Goal: Answer question/provide support: Share knowledge or assist other users

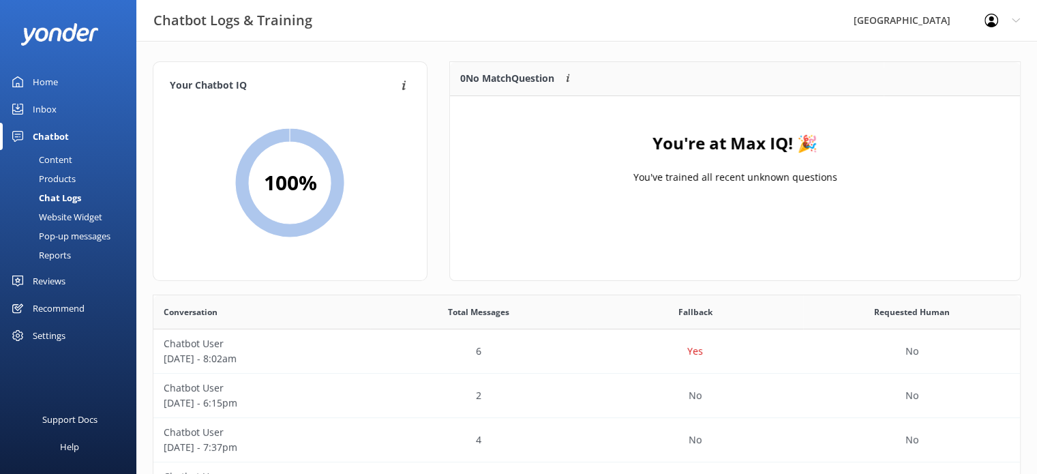
scroll to position [467, 857]
click at [53, 79] on div "Home" at bounding box center [45, 81] width 25 height 27
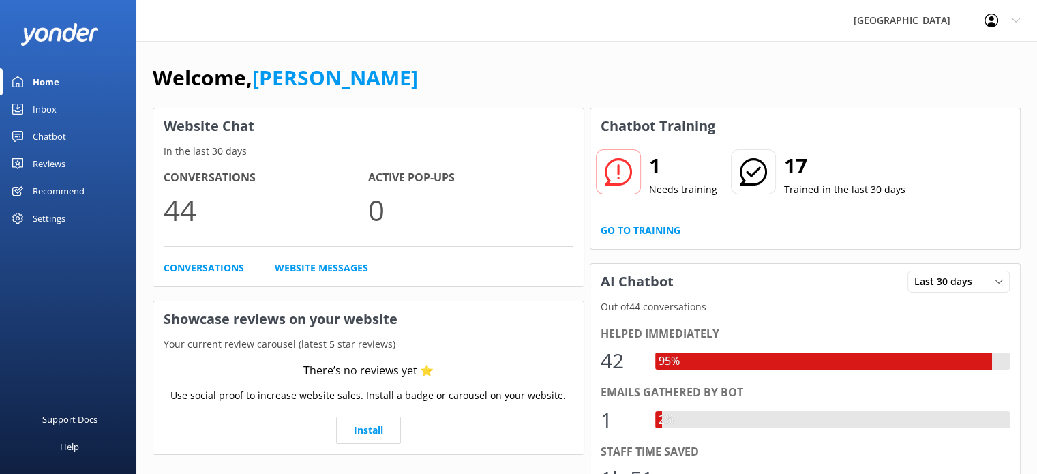
click at [636, 233] on link "Go to Training" at bounding box center [641, 230] width 80 height 15
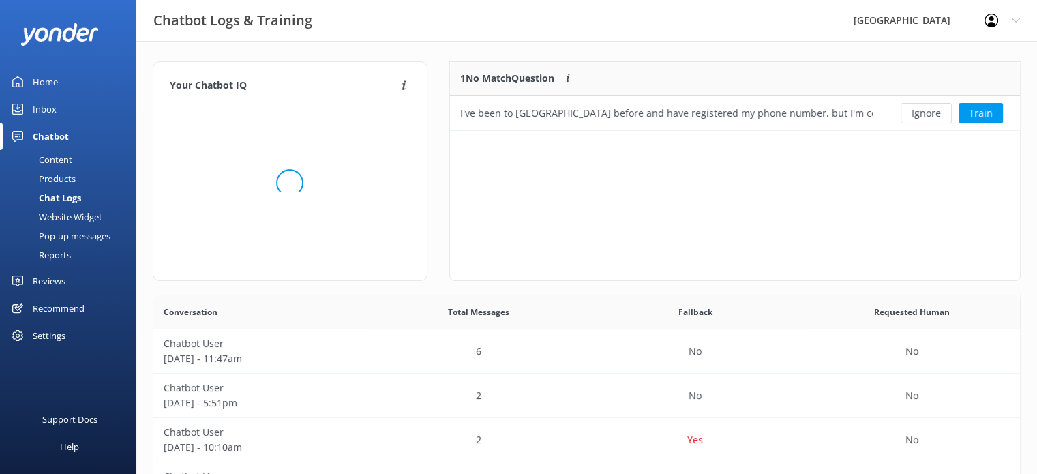
scroll to position [11, 11]
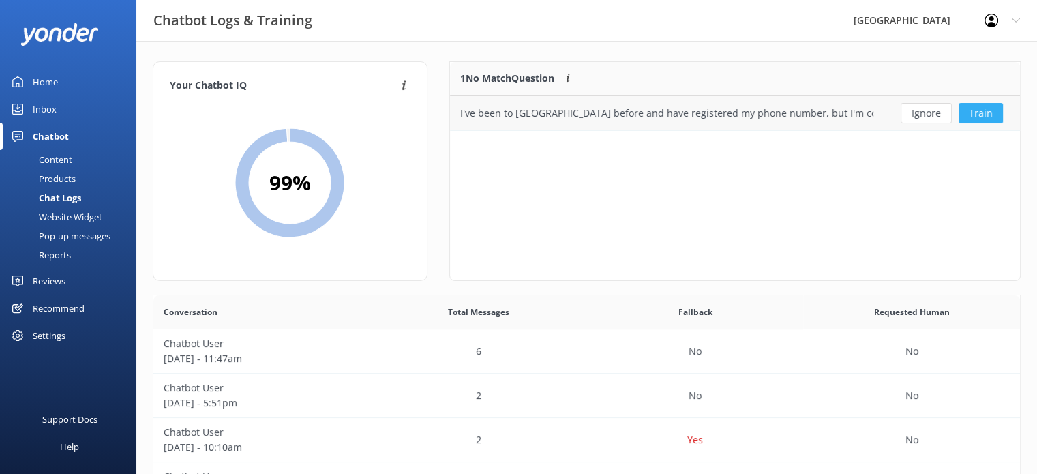
click at [985, 113] on button "Train" at bounding box center [981, 113] width 44 height 20
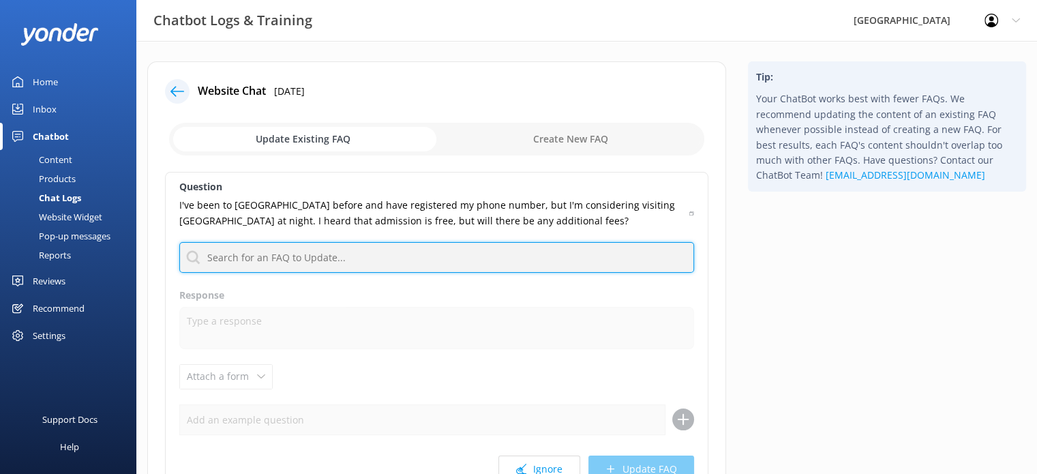
click at [388, 253] on input "text" at bounding box center [436, 257] width 515 height 31
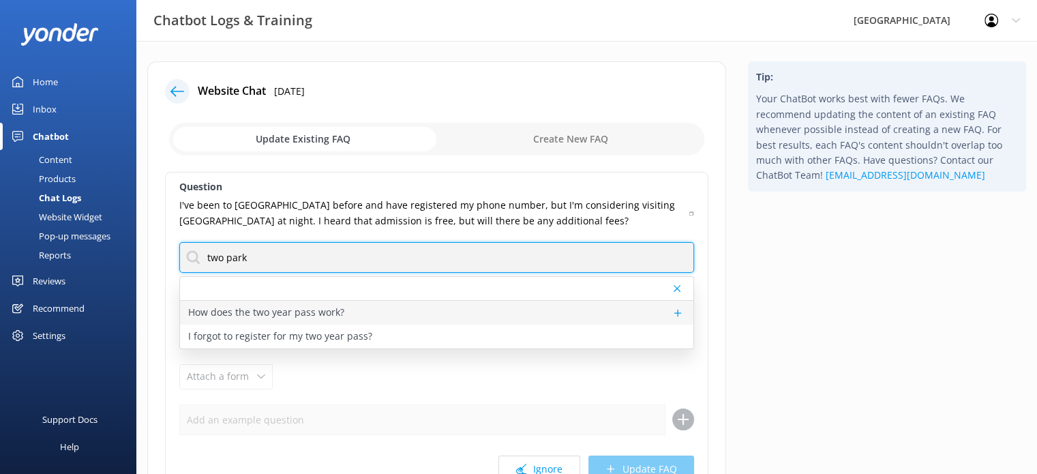
type input "two park"
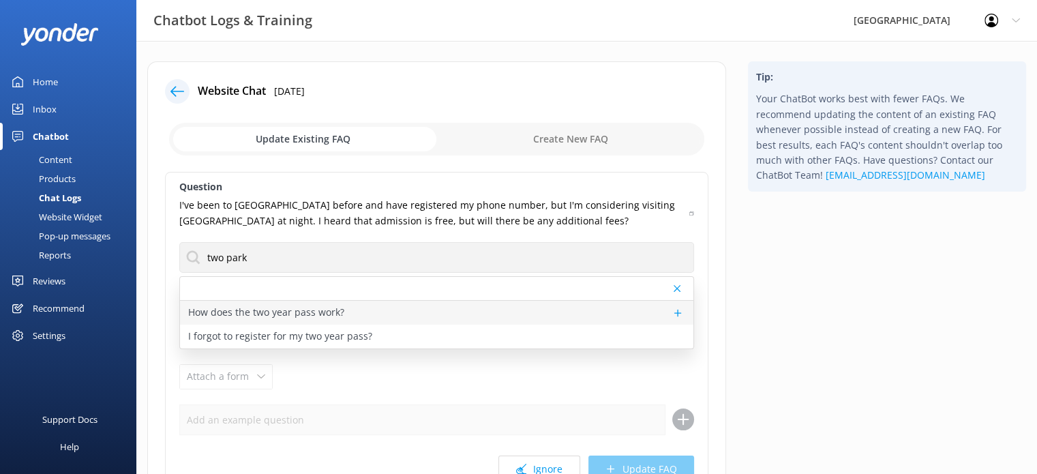
click at [300, 312] on p "How does the two year pass work?" at bounding box center [266, 312] width 156 height 15
type textarea "Every ticket to [GEOGRAPHIC_DATA] includes free return entry for two whole year…"
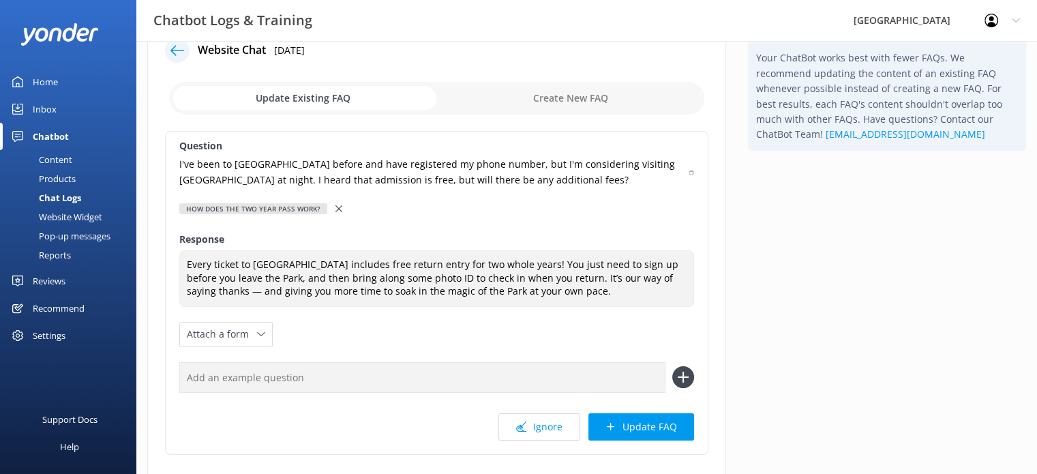
scroll to position [41, 0]
click at [625, 420] on button "Update FAQ" at bounding box center [642, 426] width 106 height 27
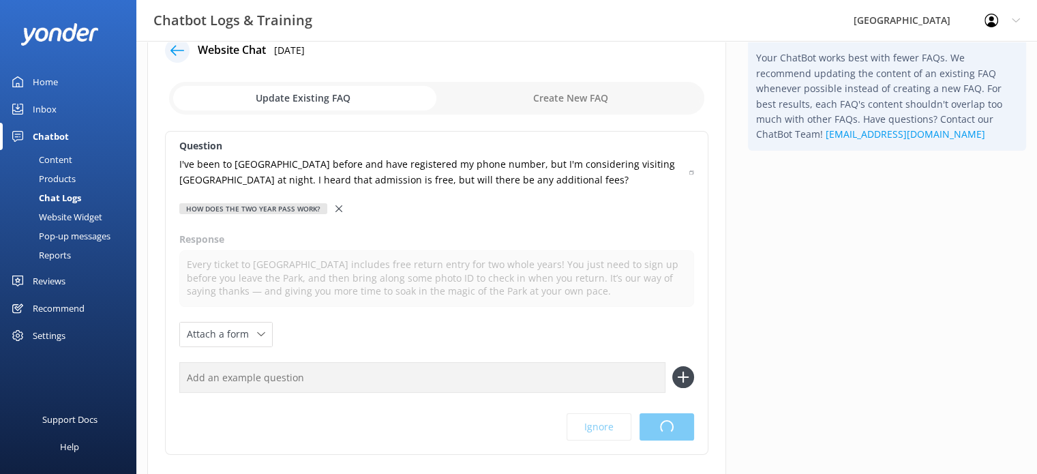
scroll to position [0, 0]
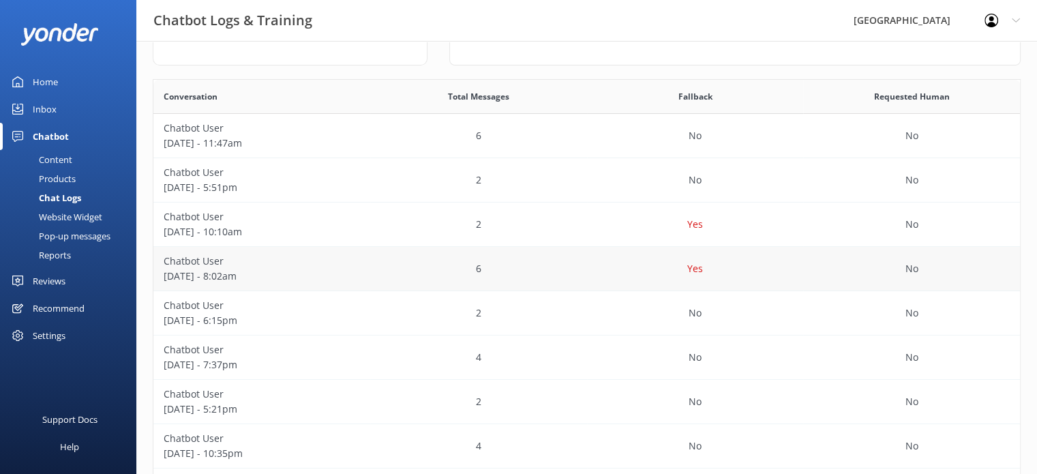
scroll to position [215, 0]
click at [247, 307] on p "Chatbot User" at bounding box center [262, 305] width 196 height 15
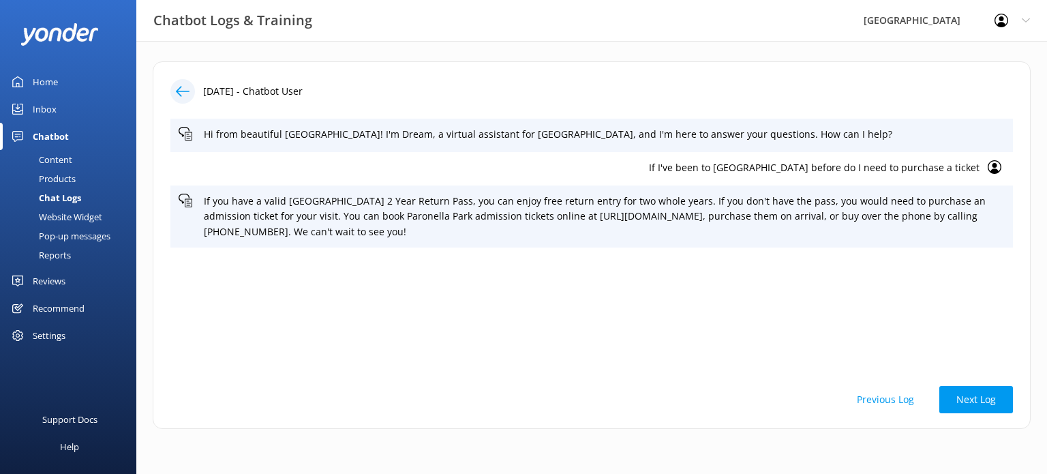
click at [178, 87] on icon at bounding box center [183, 92] width 14 height 14
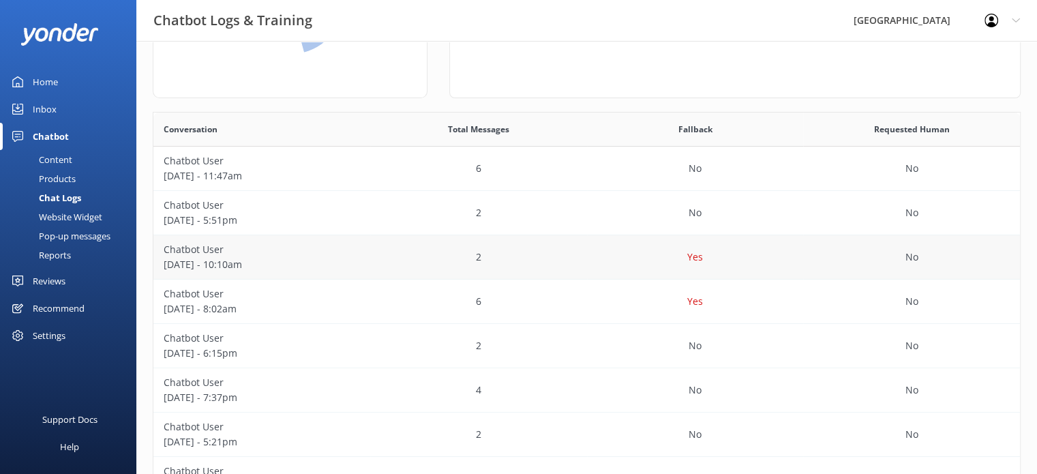
scroll to position [185, 0]
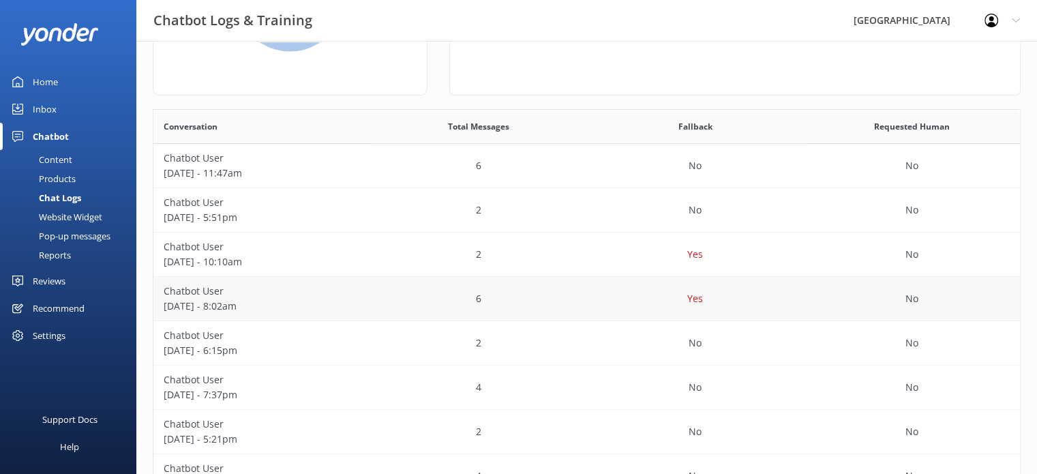
click at [287, 297] on p "Chatbot User" at bounding box center [262, 291] width 196 height 15
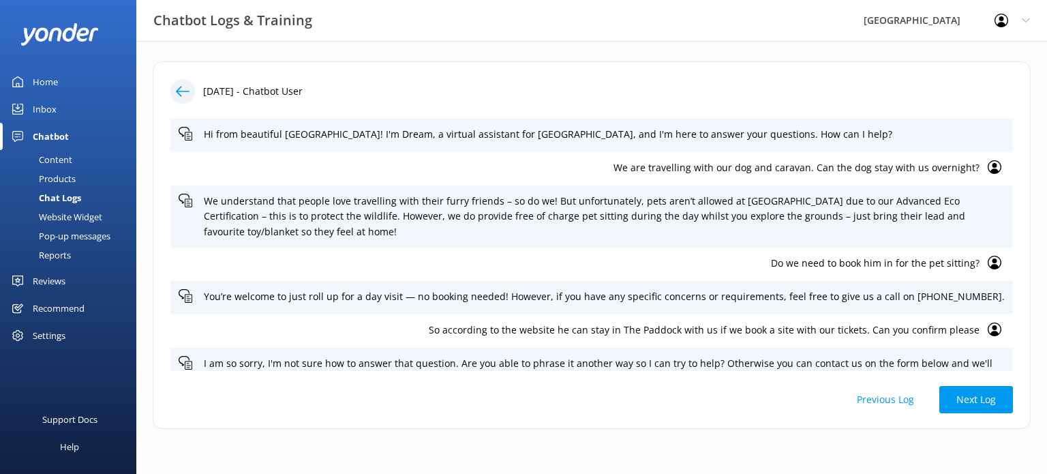
scroll to position [23, 0]
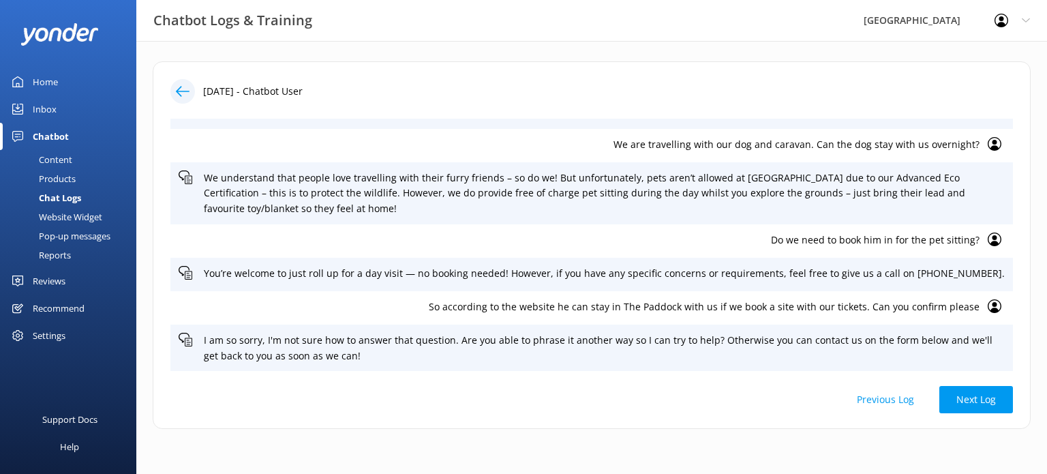
click at [188, 93] on icon at bounding box center [183, 92] width 14 height 14
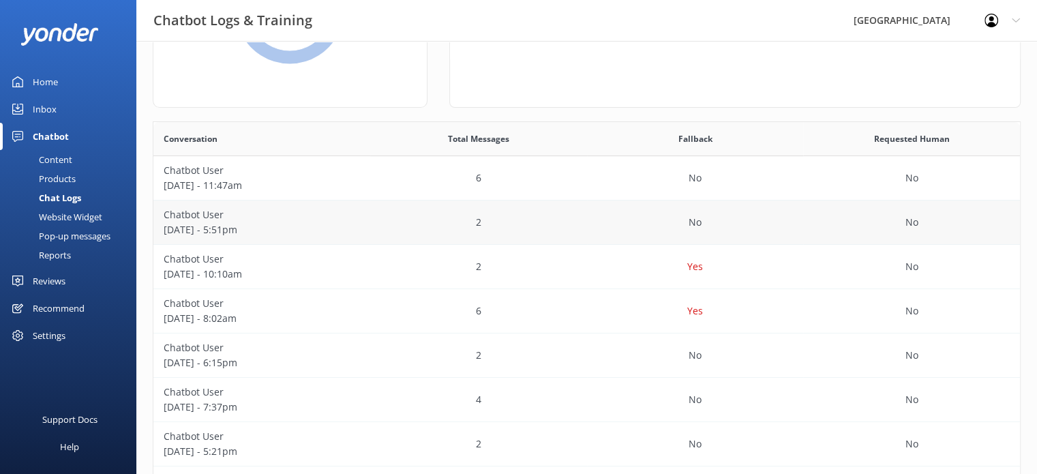
scroll to position [176, 0]
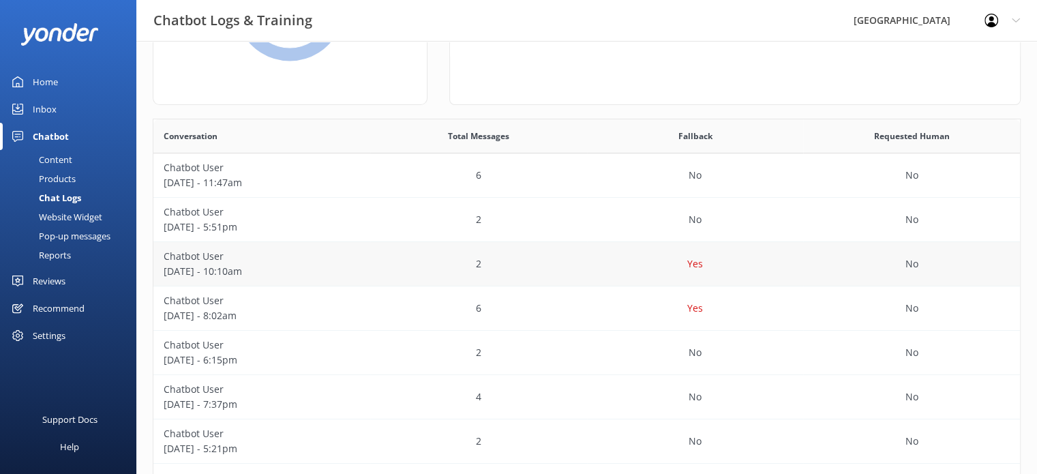
click at [362, 265] on div "Chatbot User [DATE] - 10:10am" at bounding box center [261, 264] width 217 height 44
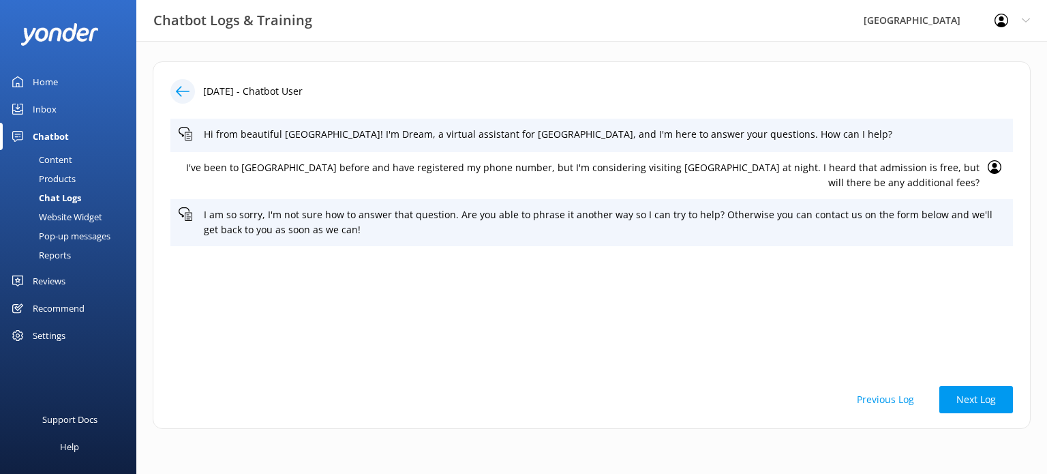
click at [177, 87] on icon at bounding box center [183, 92] width 14 height 14
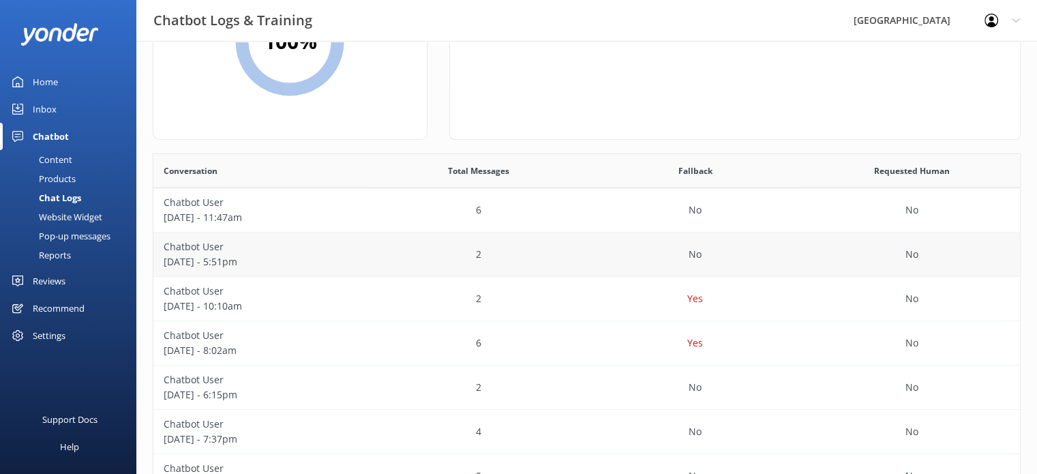
scroll to position [142, 0]
click at [469, 287] on div "2" at bounding box center [478, 298] width 217 height 44
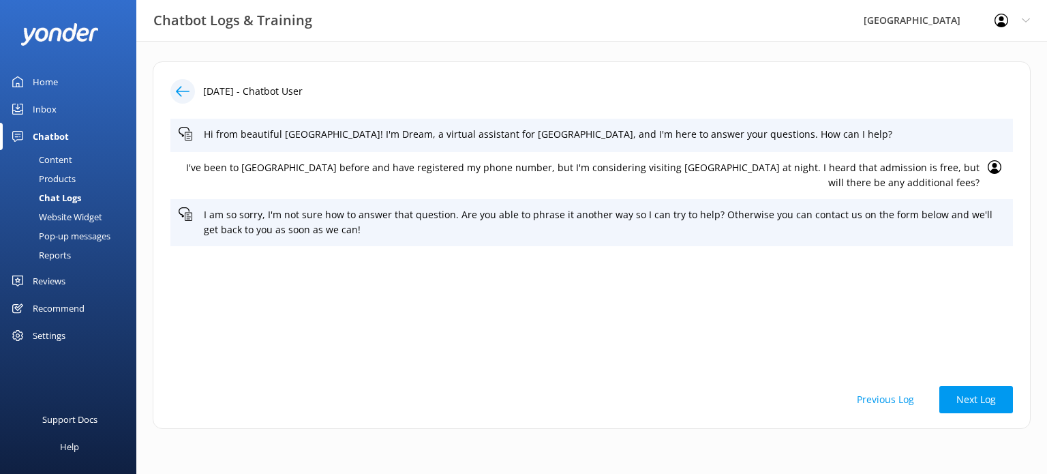
click at [190, 93] on div at bounding box center [182, 91] width 25 height 25
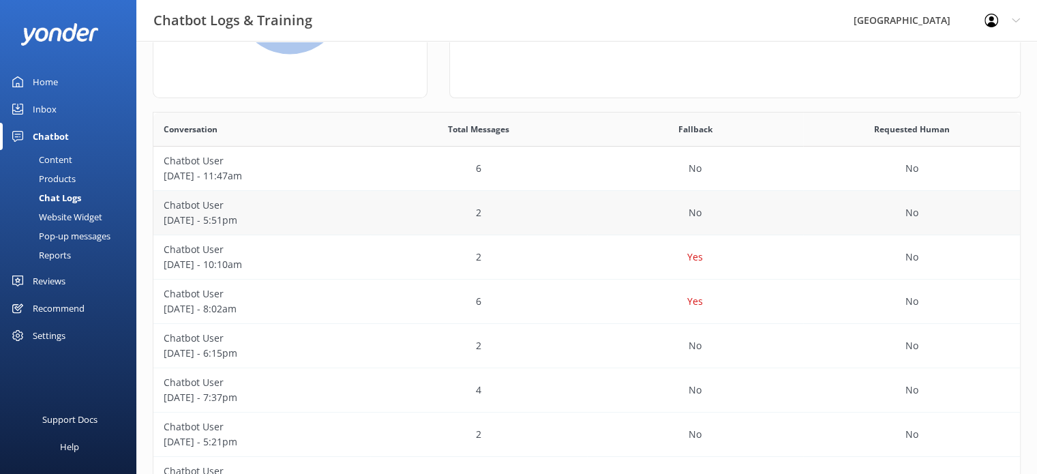
click at [464, 223] on div "2" at bounding box center [478, 213] width 217 height 44
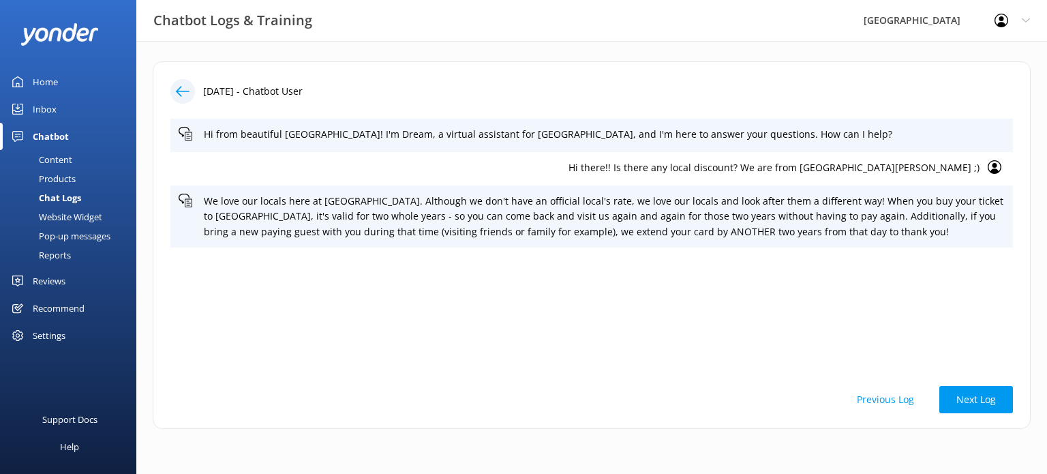
click at [181, 95] on use at bounding box center [183, 91] width 14 height 10
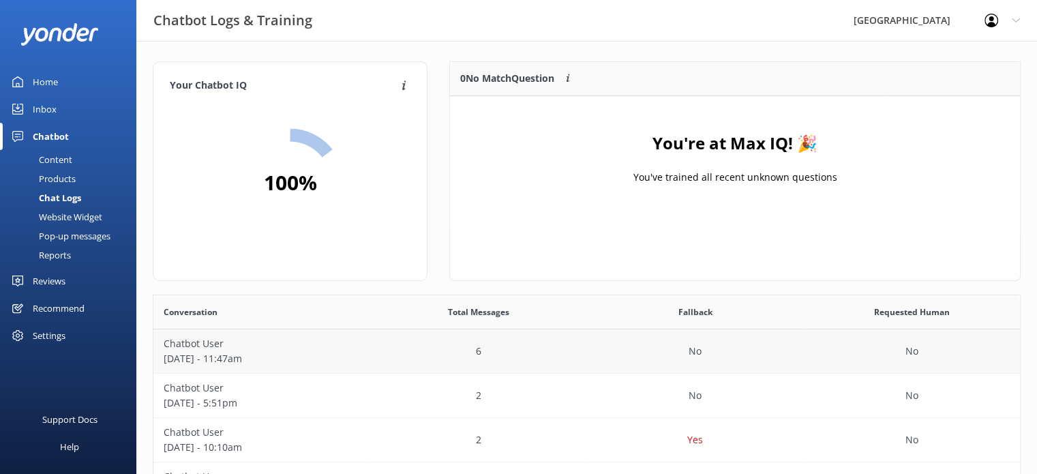
click at [501, 344] on div "6" at bounding box center [478, 351] width 217 height 44
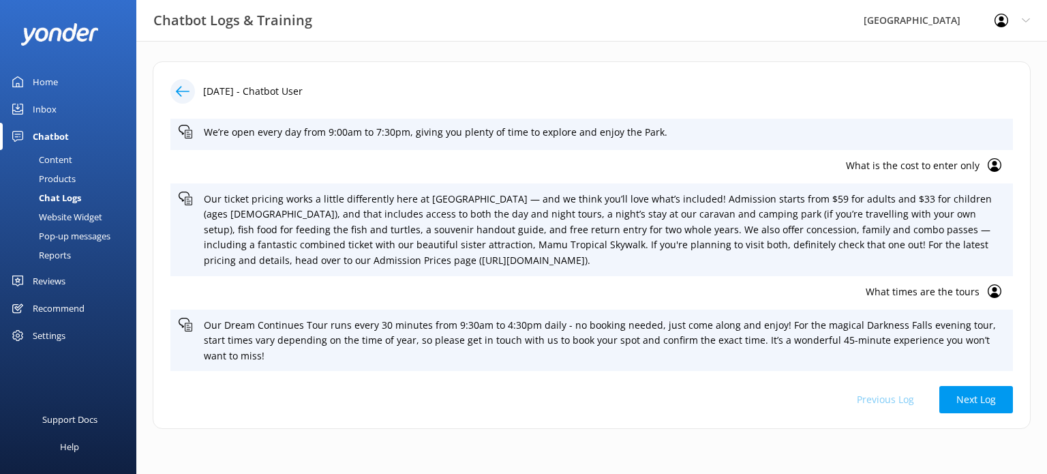
click at [50, 76] on div "Home" at bounding box center [45, 81] width 25 height 27
